Goal: Information Seeking & Learning: Check status

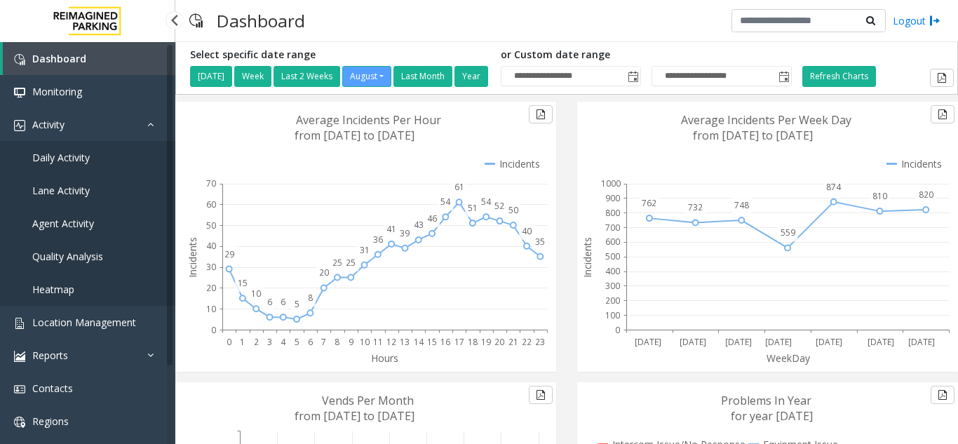
click at [114, 213] on link "Agent Activity" at bounding box center [87, 223] width 175 height 33
click at [96, 231] on app-root "**********" at bounding box center [479, 222] width 958 height 444
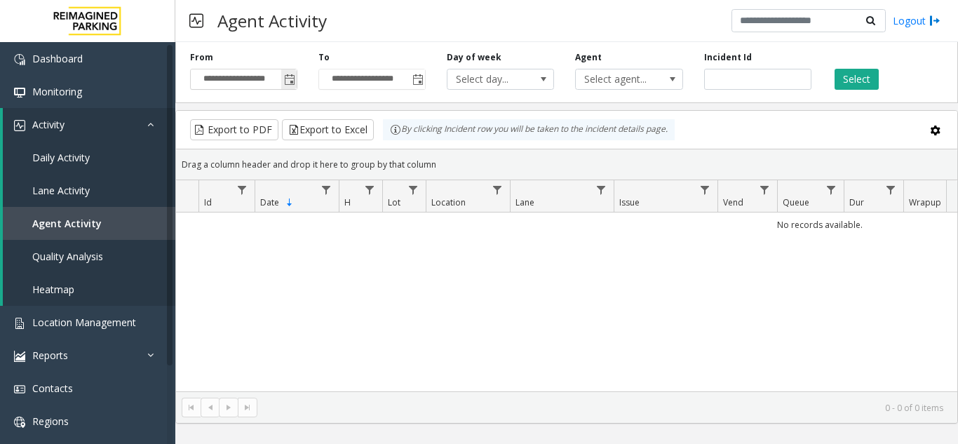
click at [287, 86] on span "Toggle popup" at bounding box center [288, 79] width 15 height 22
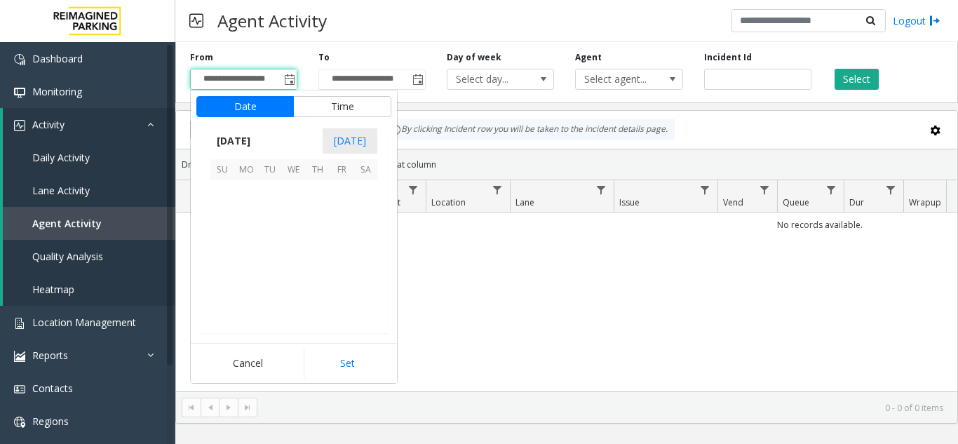
scroll to position [251490, 0]
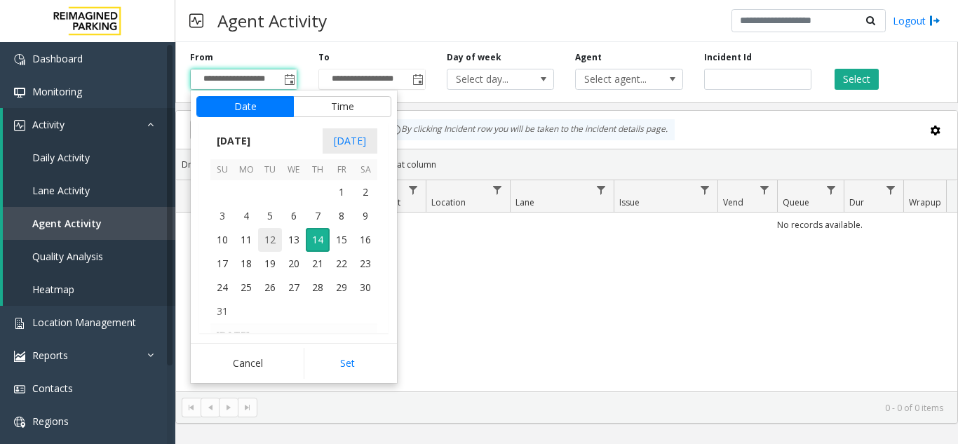
click at [262, 232] on span "12" at bounding box center [270, 240] width 24 height 24
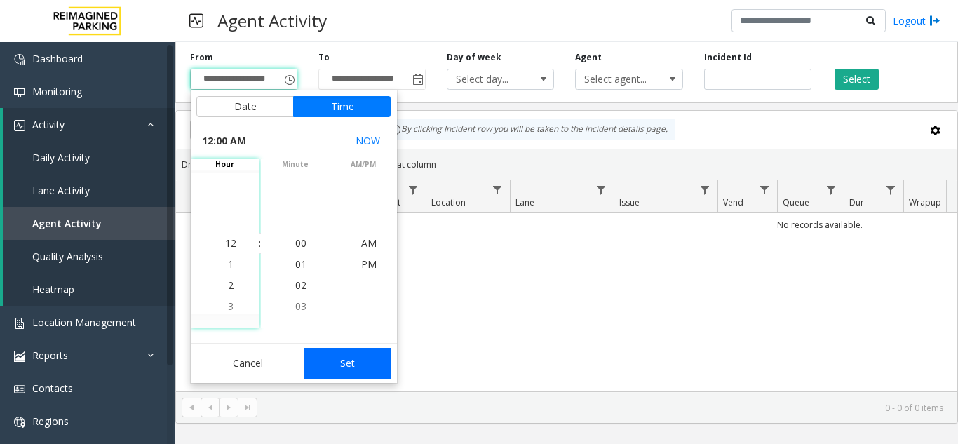
click at [351, 369] on button "Set" at bounding box center [348, 363] width 88 height 31
type input "**********"
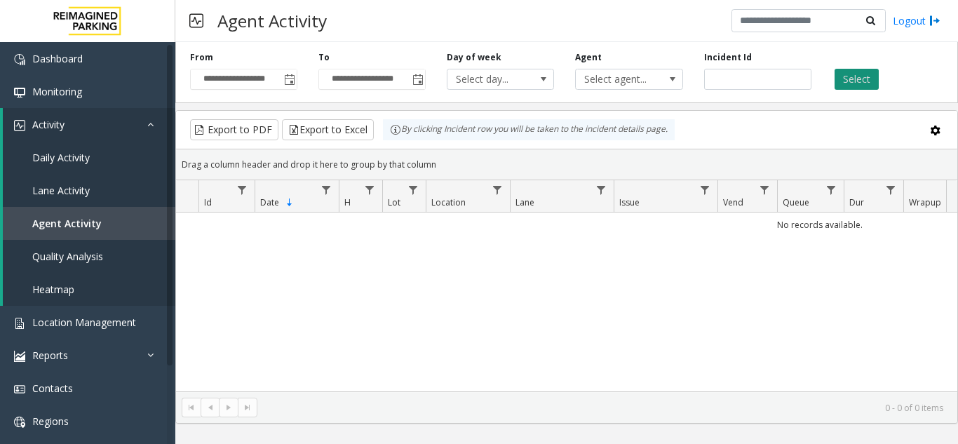
click at [869, 76] on button "Select" at bounding box center [856, 79] width 44 height 21
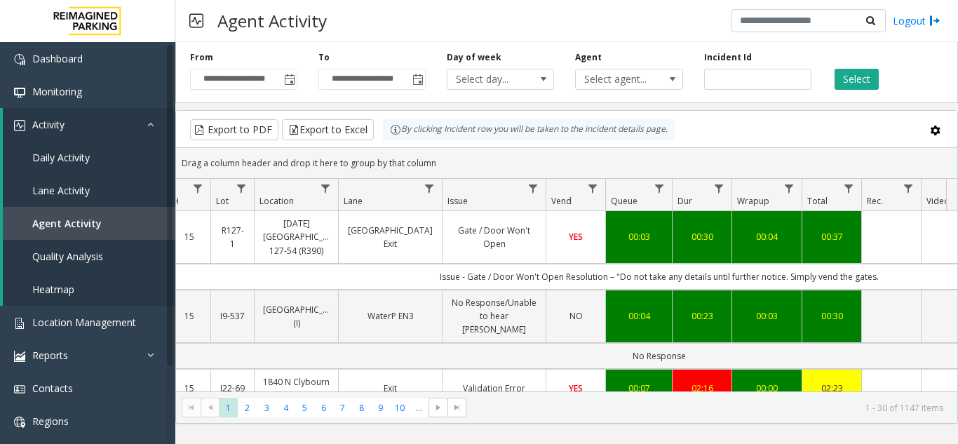
scroll to position [0, 229]
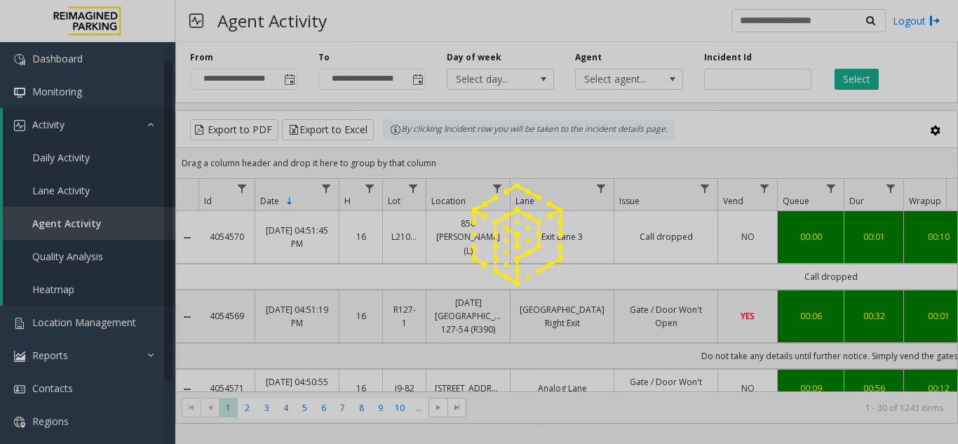
click at [158, 318] on div at bounding box center [479, 222] width 958 height 444
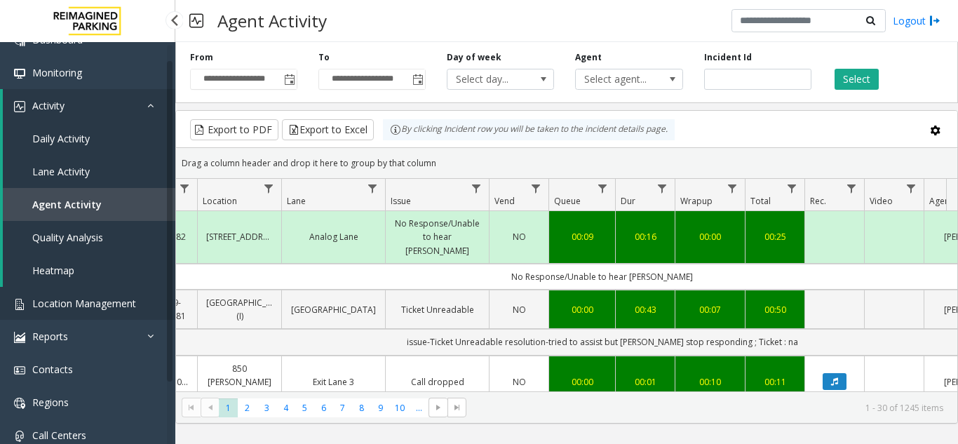
click at [147, 292] on link "Location Management" at bounding box center [87, 303] width 175 height 33
click at [122, 293] on app-root "**********" at bounding box center [479, 222] width 958 height 444
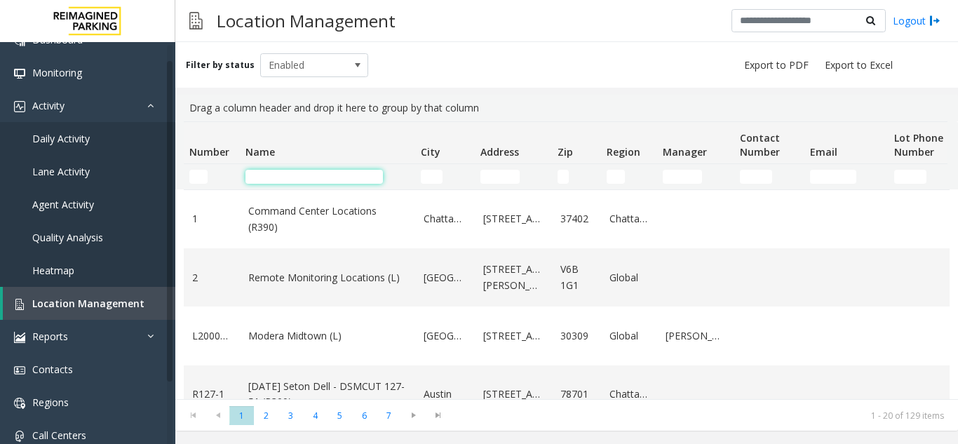
click at [323, 180] on input "Name Filter" at bounding box center [313, 177] width 137 height 14
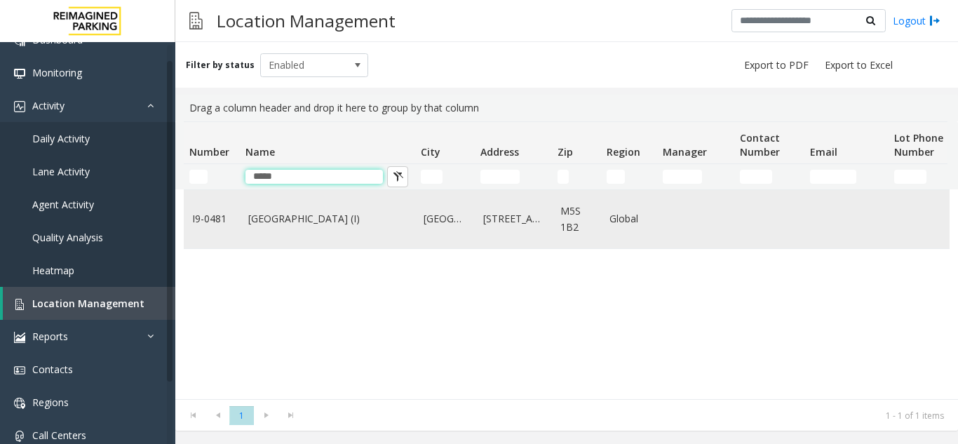
type input "*****"
click at [349, 217] on link "[GEOGRAPHIC_DATA] (I)" at bounding box center [327, 218] width 158 height 15
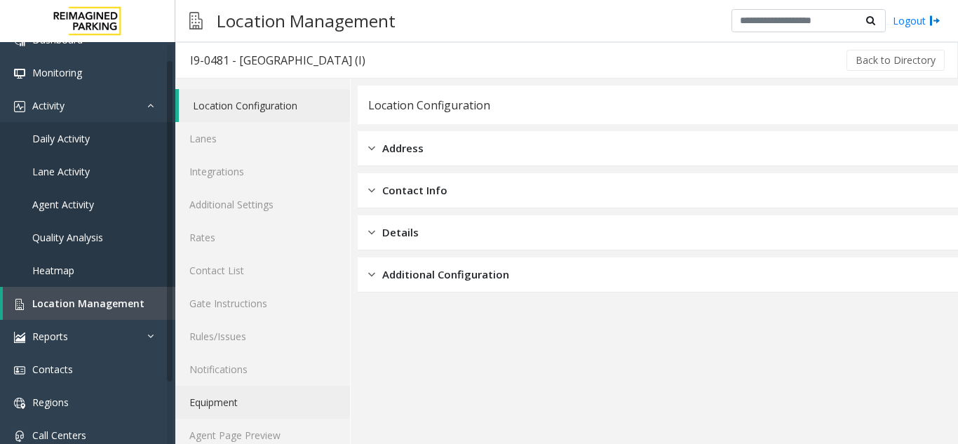
click at [285, 412] on link "Equipment" at bounding box center [262, 402] width 175 height 33
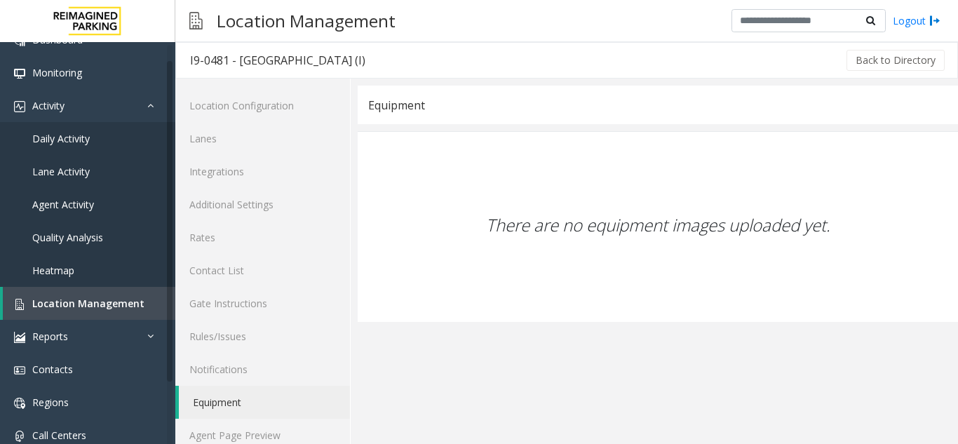
click at [285, 414] on link "Equipment" at bounding box center [264, 402] width 171 height 33
click at [295, 429] on link "Agent Page Preview" at bounding box center [262, 435] width 175 height 33
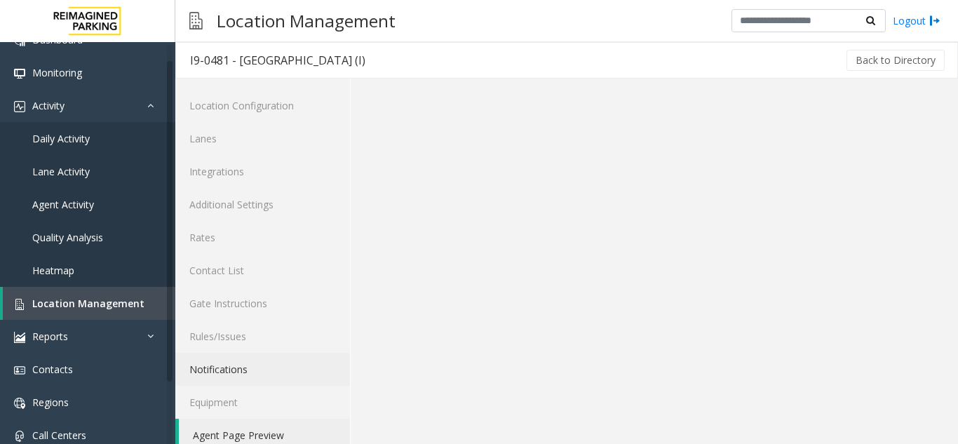
scroll to position [18, 0]
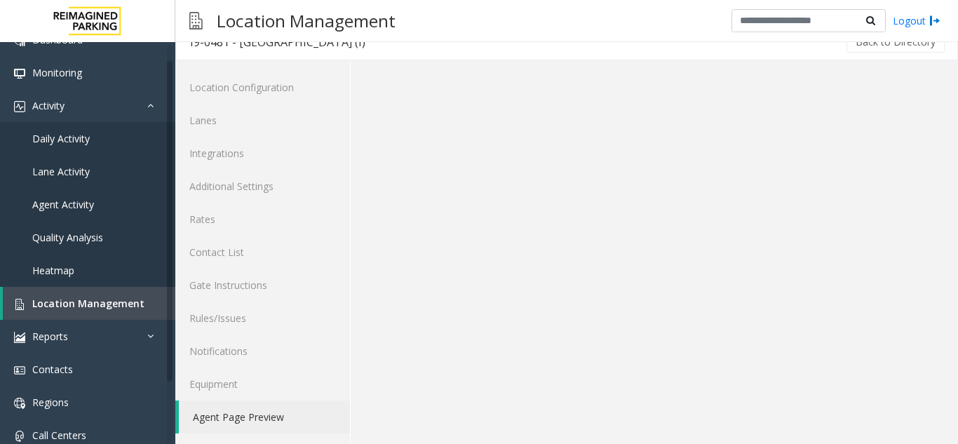
click at [270, 418] on link "Agent Page Preview" at bounding box center [264, 416] width 171 height 33
click at [278, 387] on link "Equipment" at bounding box center [262, 383] width 175 height 33
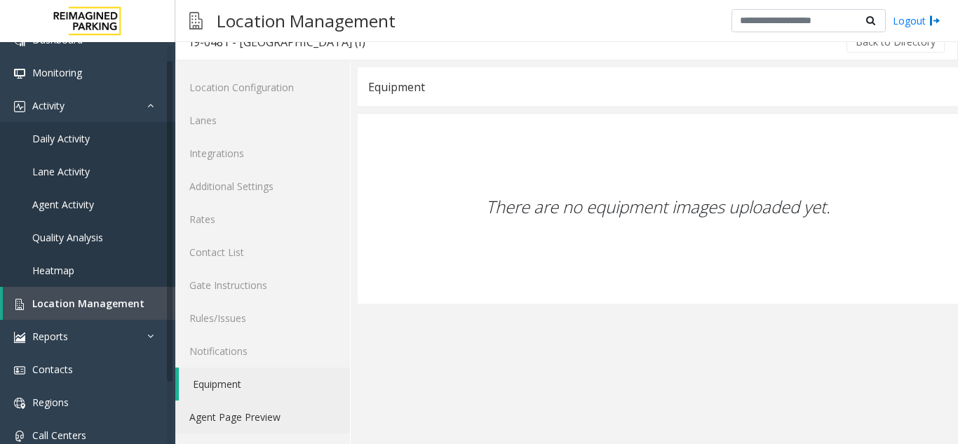
click at [278, 425] on link "Agent Page Preview" at bounding box center [262, 416] width 175 height 33
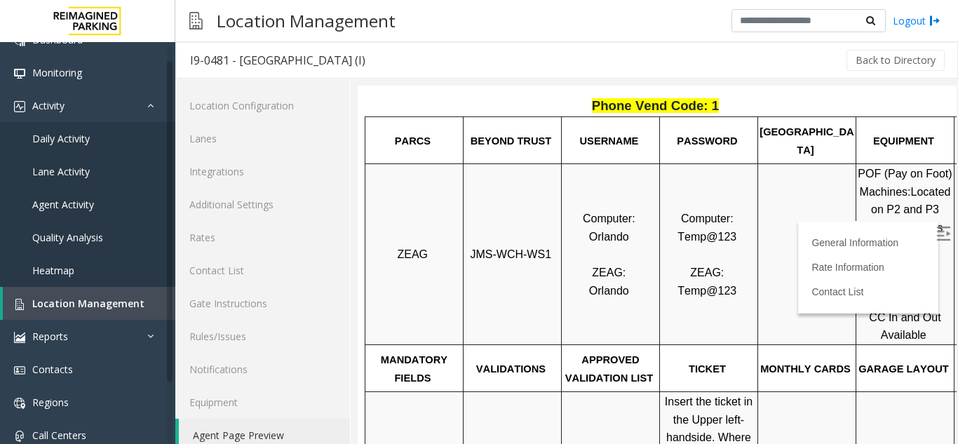
scroll to position [421, 0]
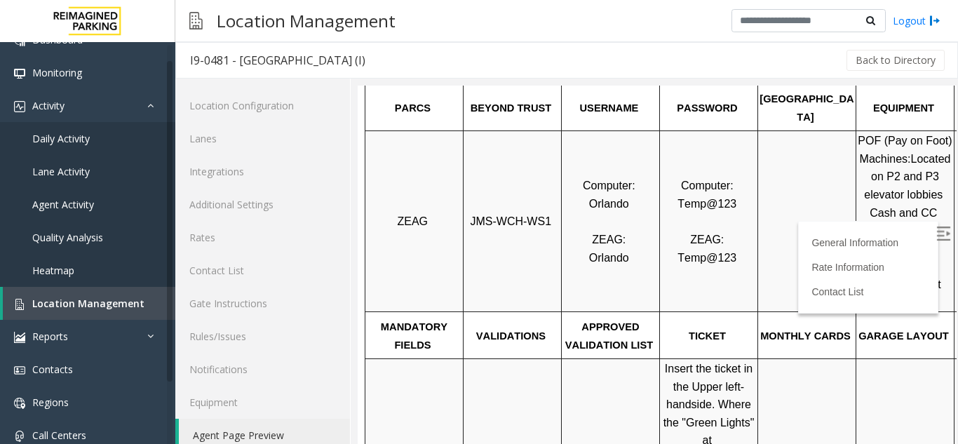
click at [609, 207] on span "Orlando" at bounding box center [609, 204] width 40 height 12
drag, startPoint x: 425, startPoint y: 260, endPoint x: 408, endPoint y: 238, distance: 27.5
click at [417, 254] on td "ZEAG" at bounding box center [414, 221] width 98 height 181
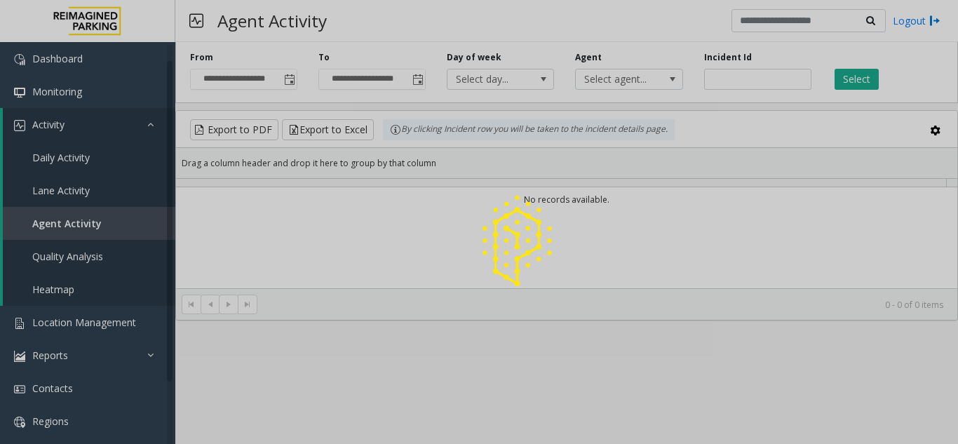
scroll to position [19, 0]
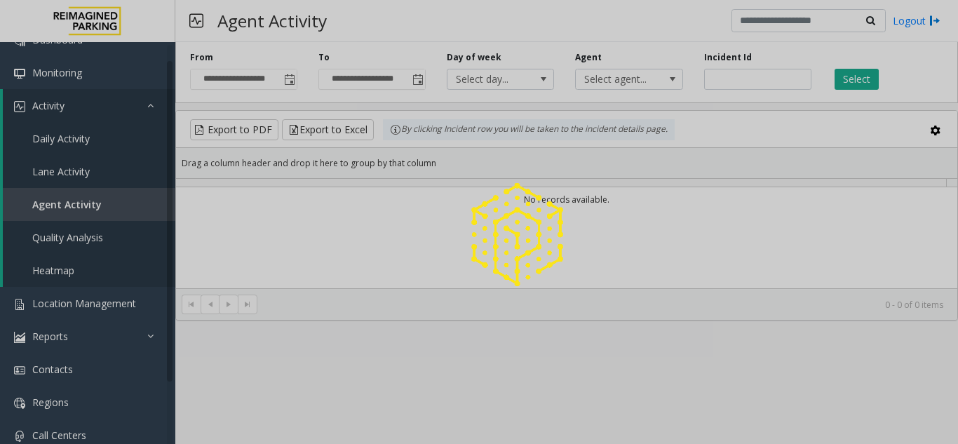
click at [283, 84] on div at bounding box center [479, 222] width 958 height 444
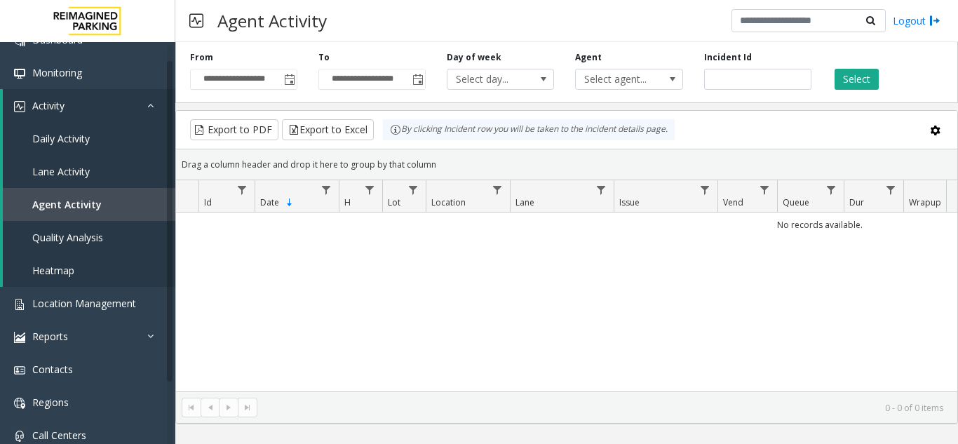
click at [285, 84] on span "Toggle popup" at bounding box center [289, 79] width 11 height 11
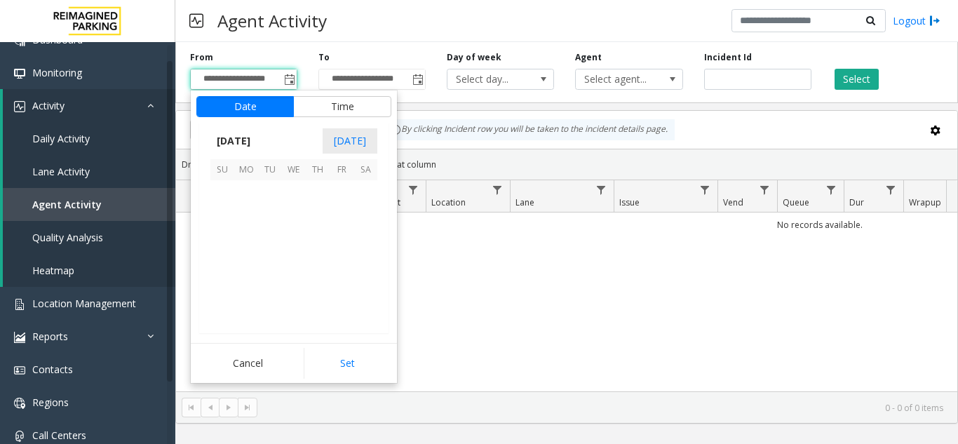
scroll to position [251490, 0]
click at [259, 222] on span "5" at bounding box center [270, 216] width 24 height 24
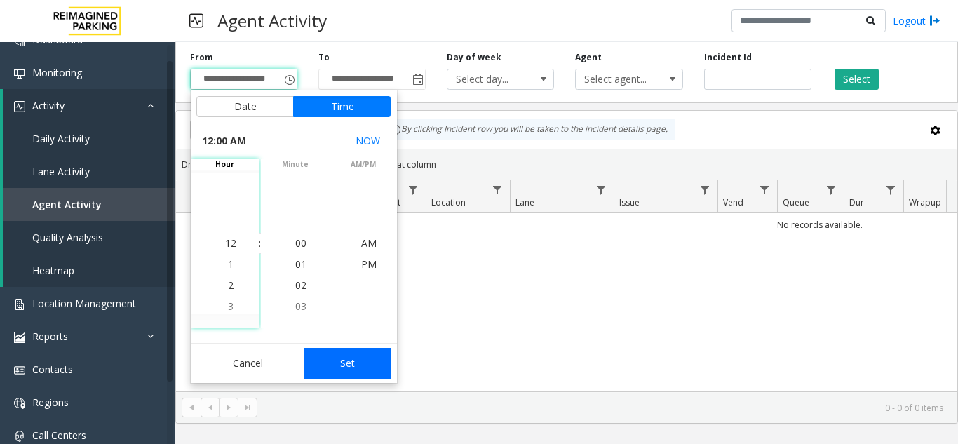
click at [344, 356] on button "Set" at bounding box center [348, 363] width 88 height 31
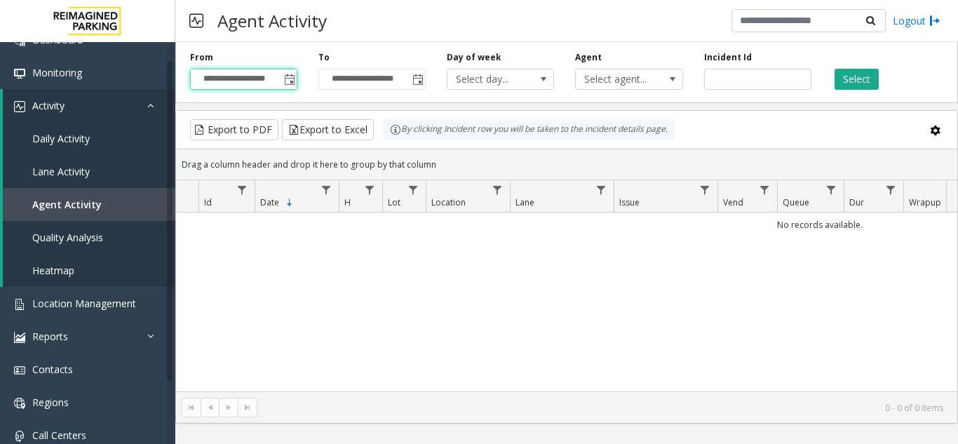
type input "**********"
click at [862, 72] on button "Select" at bounding box center [856, 79] width 44 height 21
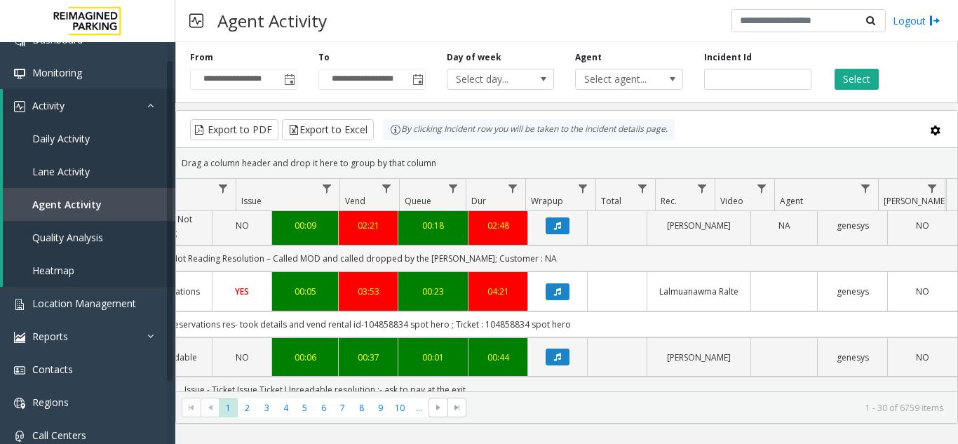
scroll to position [0, 516]
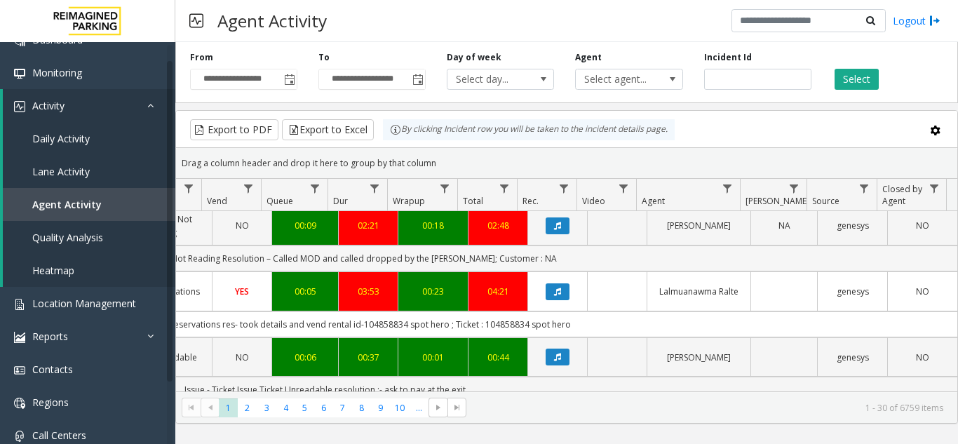
click at [687, 250] on td "Issue – Credit Card Not Reading Resolution – Called MOD and called dropped by t…" at bounding box center [325, 258] width 1264 height 26
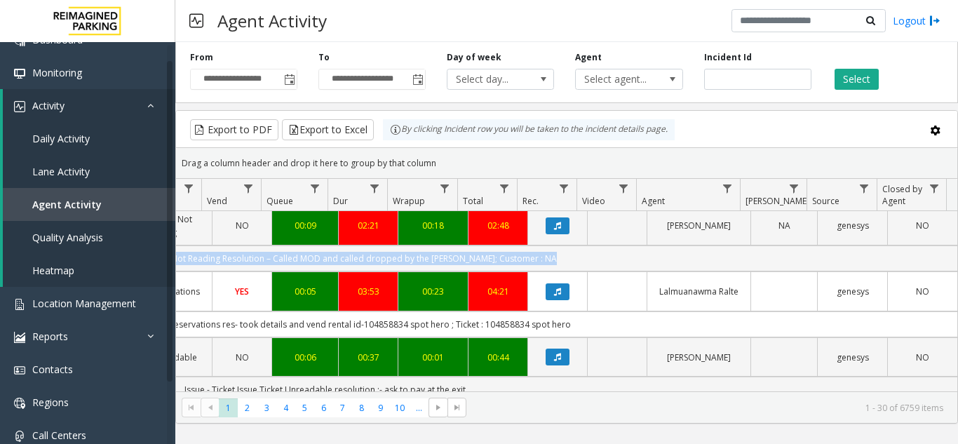
click at [687, 250] on td "Issue – Credit Card Not Reading Resolution – Called MOD and called dropped by t…" at bounding box center [325, 258] width 1264 height 26
